Goal: Task Accomplishment & Management: Complete application form

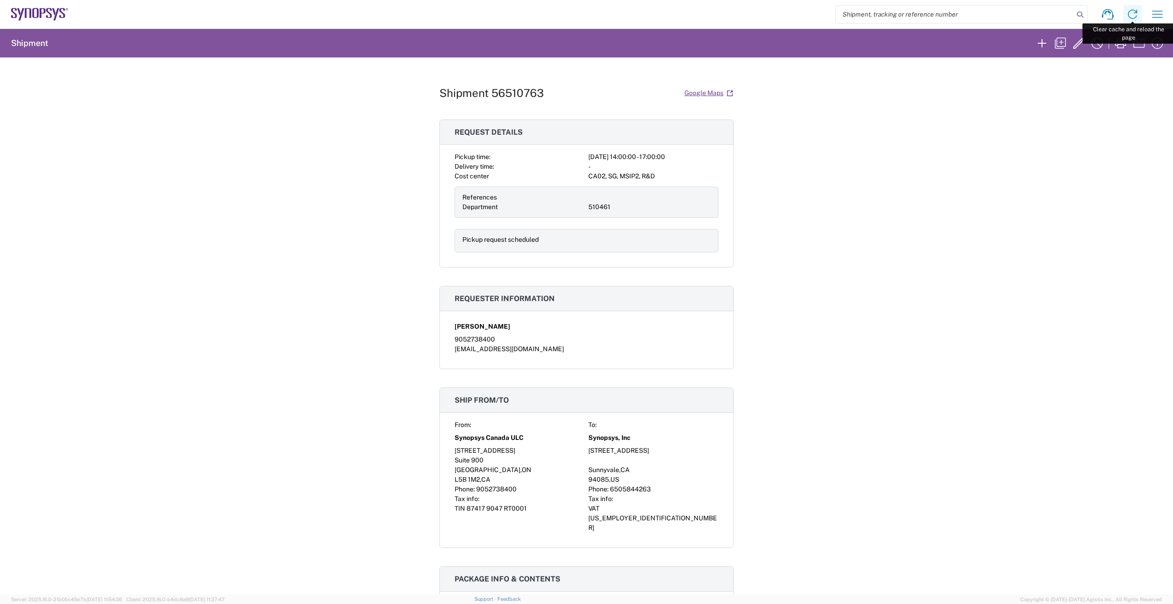
click at [1132, 14] on icon at bounding box center [1132, 14] width 15 height 15
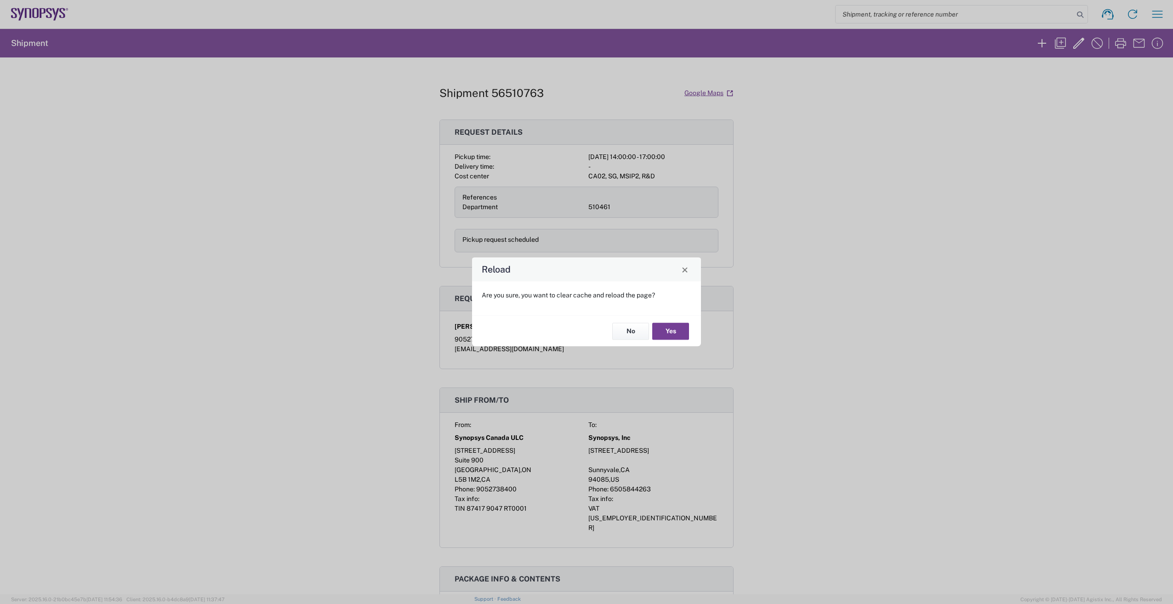
click at [668, 333] on button "Yes" at bounding box center [670, 331] width 37 height 17
